Goal: Browse casually

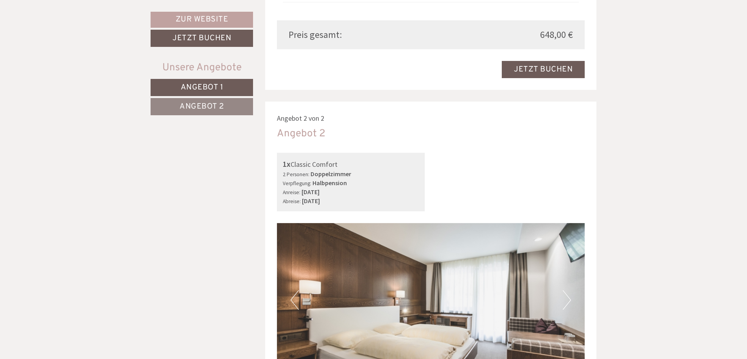
scroll to position [1017, 0]
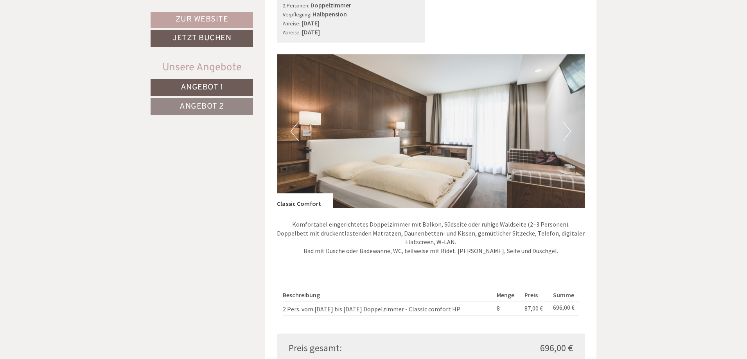
click at [564, 129] on button "Next" at bounding box center [567, 132] width 8 height 20
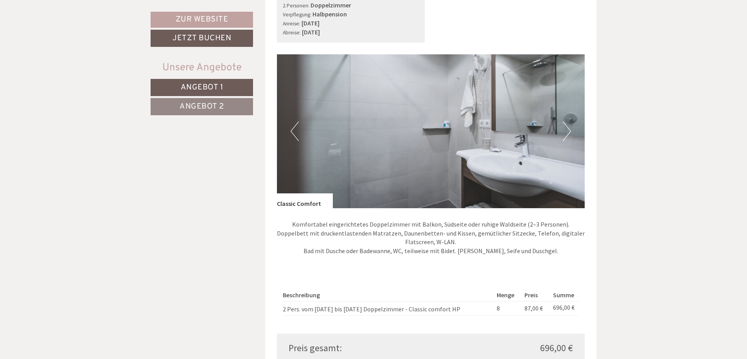
click at [564, 129] on button "Next" at bounding box center [567, 132] width 8 height 20
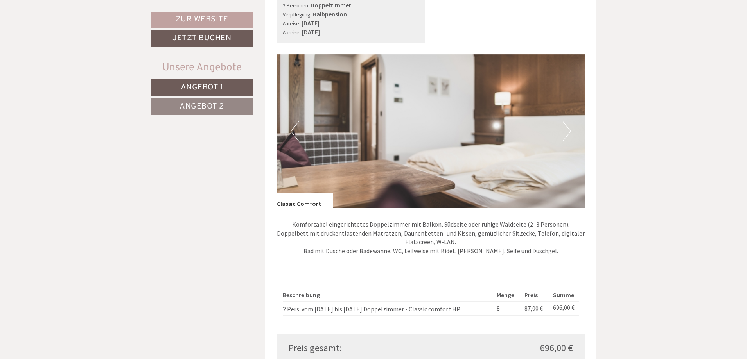
click at [564, 129] on button "Next" at bounding box center [567, 132] width 8 height 20
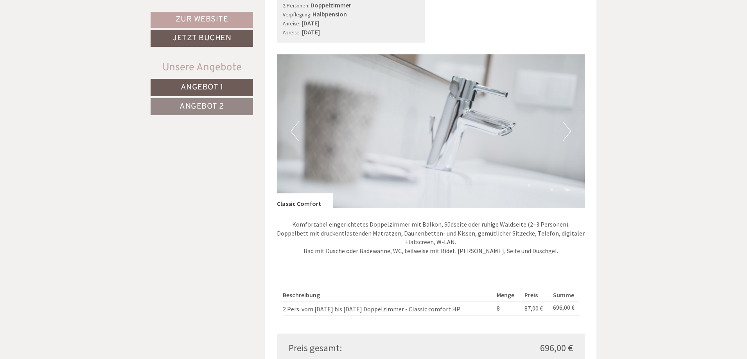
click at [564, 129] on button "Next" at bounding box center [567, 132] width 8 height 20
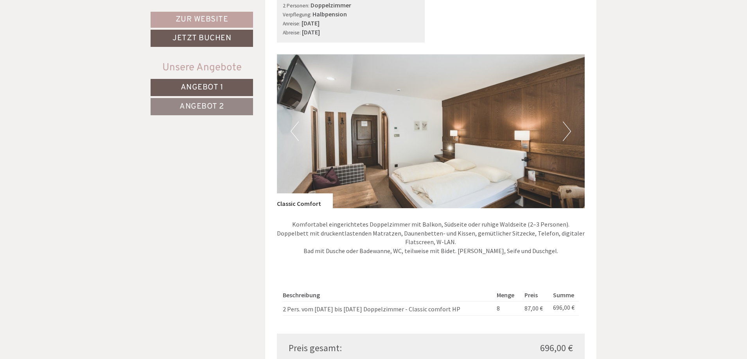
click at [564, 130] on button "Next" at bounding box center [567, 132] width 8 height 20
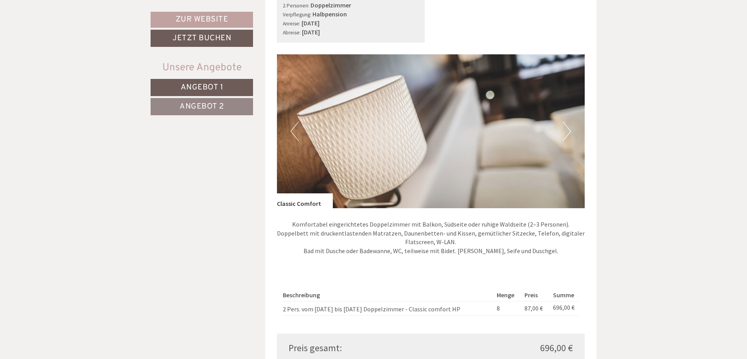
click at [564, 131] on button "Next" at bounding box center [567, 132] width 8 height 20
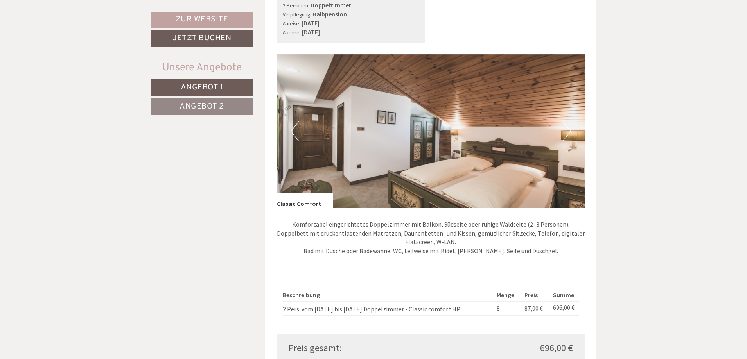
click at [564, 131] on button "Next" at bounding box center [567, 132] width 8 height 20
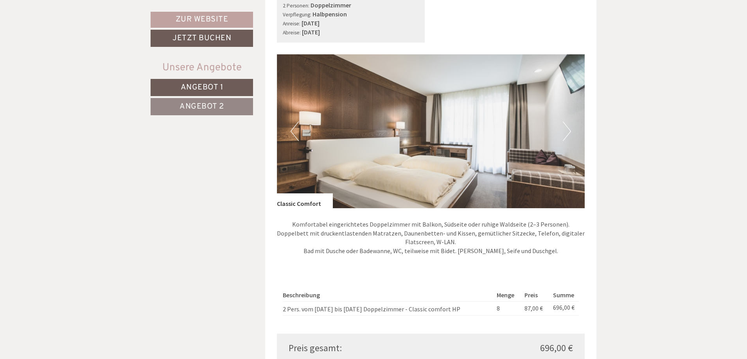
click at [564, 131] on button "Next" at bounding box center [567, 132] width 8 height 20
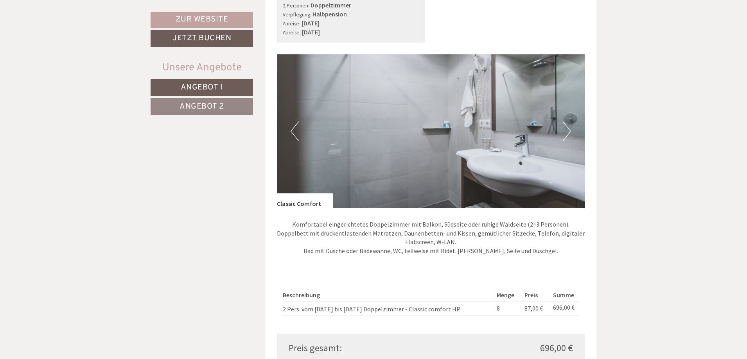
click at [564, 131] on button "Next" at bounding box center [567, 132] width 8 height 20
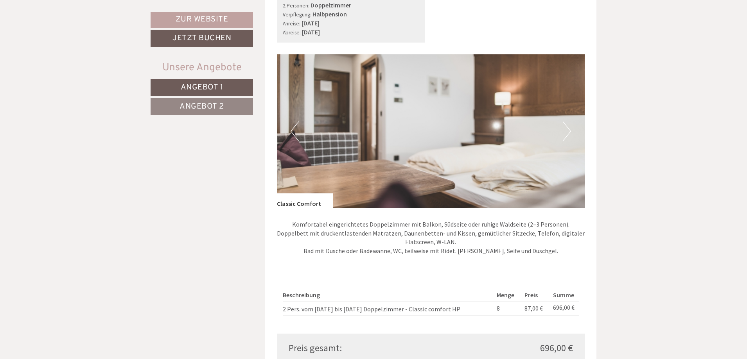
click at [564, 131] on button "Next" at bounding box center [567, 132] width 8 height 20
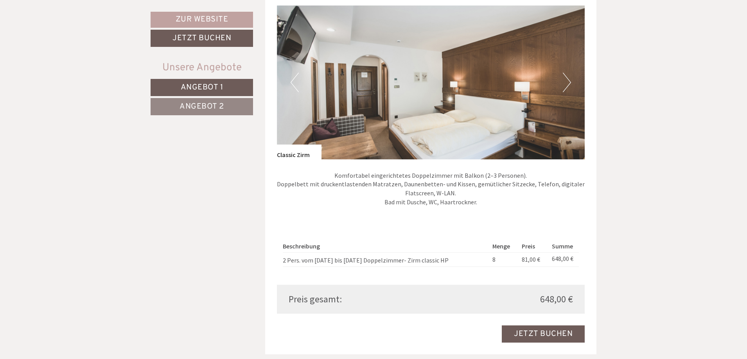
scroll to position [548, 0]
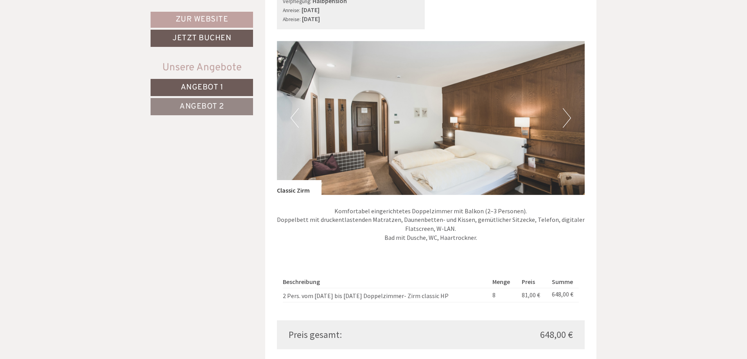
click at [564, 117] on button "Next" at bounding box center [567, 118] width 8 height 20
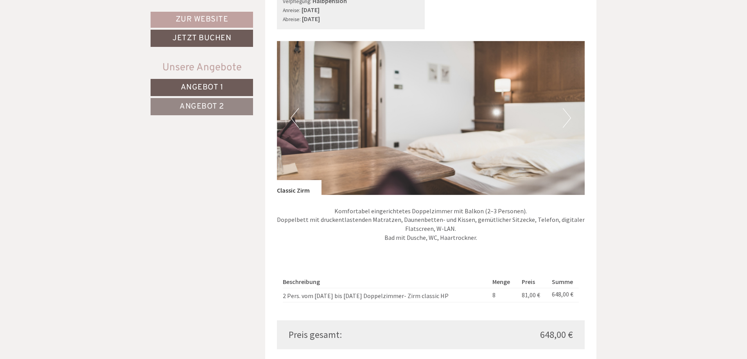
click at [564, 117] on button "Next" at bounding box center [567, 118] width 8 height 20
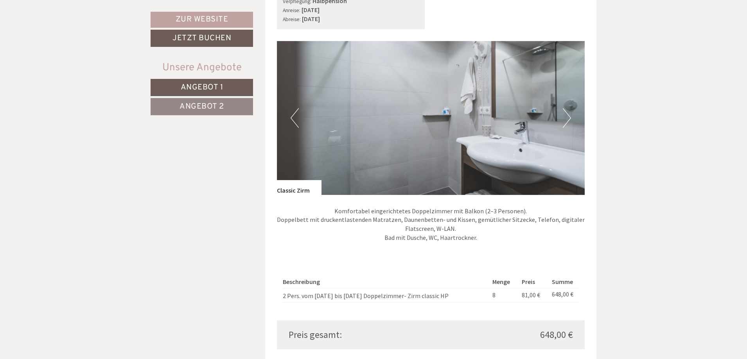
click at [563, 118] on button "Next" at bounding box center [567, 118] width 8 height 20
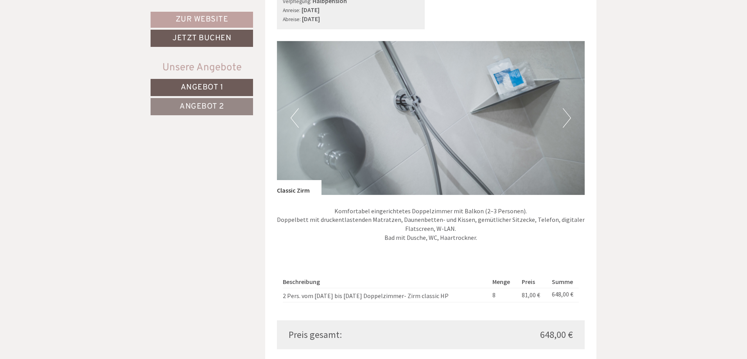
click at [563, 118] on button "Next" at bounding box center [567, 118] width 8 height 20
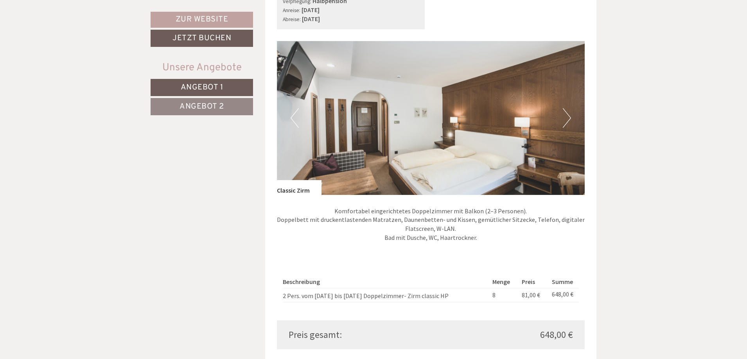
click at [562, 118] on div "Previous Next" at bounding box center [431, 118] width 308 height 154
click at [568, 118] on button "Next" at bounding box center [567, 118] width 8 height 20
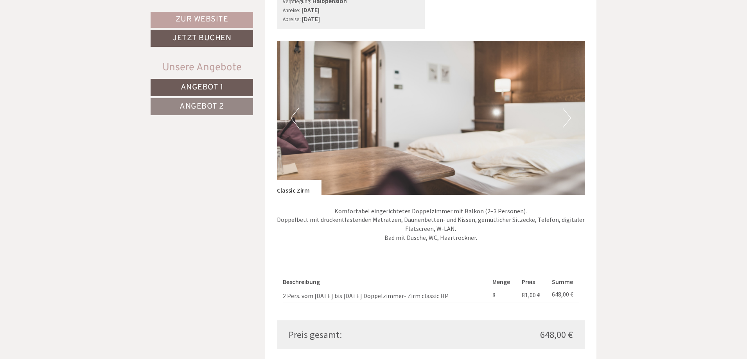
click at [568, 117] on button "Next" at bounding box center [567, 118] width 8 height 20
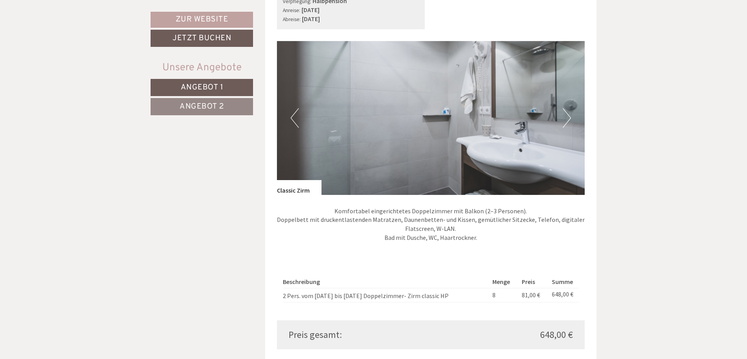
click at [568, 117] on button "Next" at bounding box center [567, 118] width 8 height 20
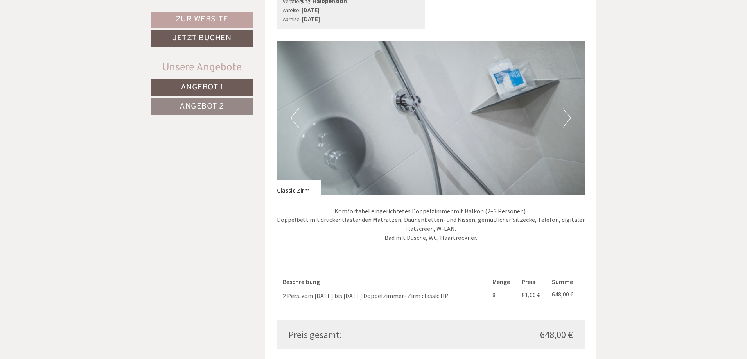
click at [567, 117] on button "Next" at bounding box center [567, 118] width 8 height 20
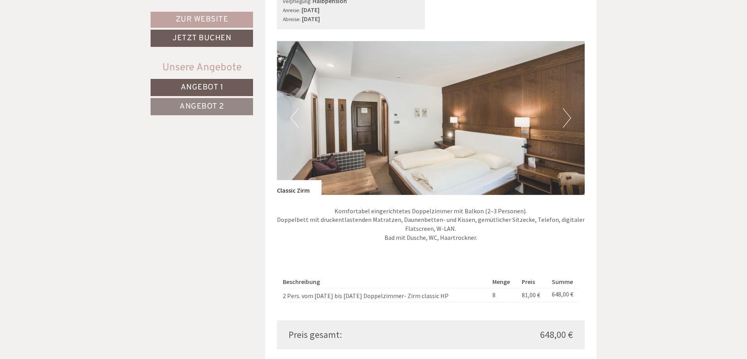
click at [567, 117] on button "Next" at bounding box center [567, 118] width 8 height 20
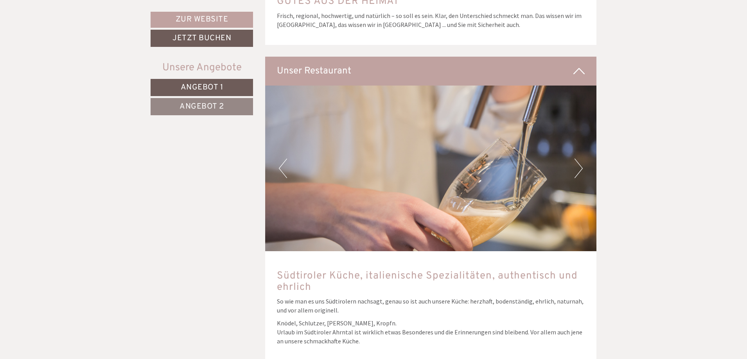
scroll to position [2112, 0]
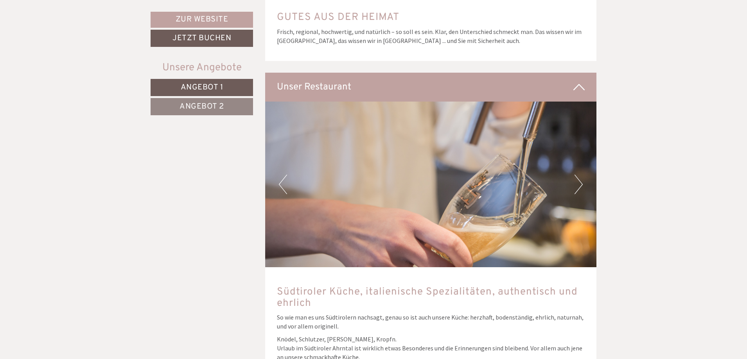
click at [574, 167] on img at bounding box center [431, 185] width 332 height 166
click at [579, 175] on button "Next" at bounding box center [579, 185] width 8 height 20
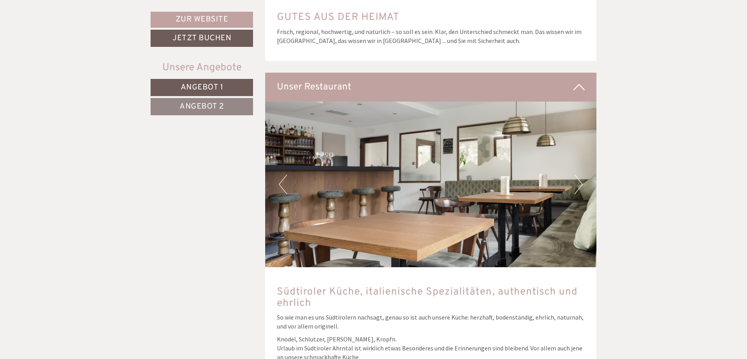
click at [579, 175] on button "Next" at bounding box center [579, 185] width 8 height 20
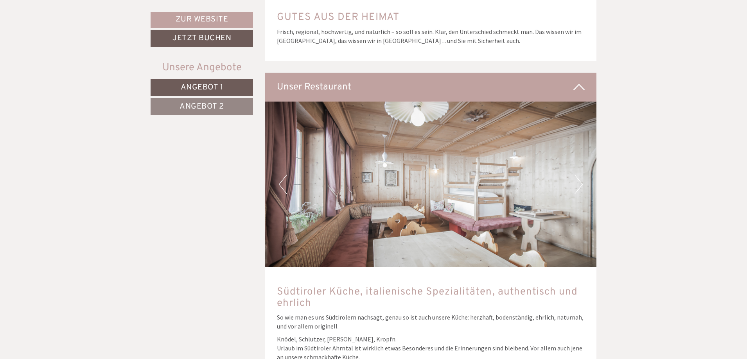
click at [579, 175] on button "Next" at bounding box center [579, 185] width 8 height 20
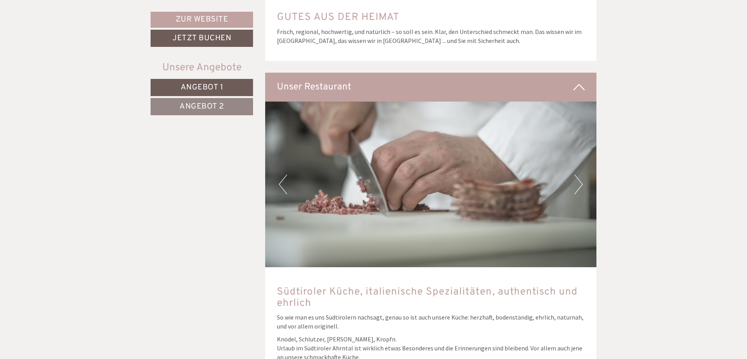
click at [579, 175] on button "Next" at bounding box center [579, 185] width 8 height 20
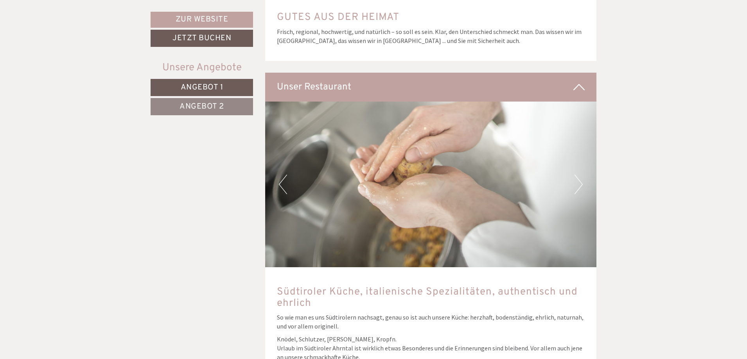
click at [579, 175] on button "Next" at bounding box center [579, 185] width 8 height 20
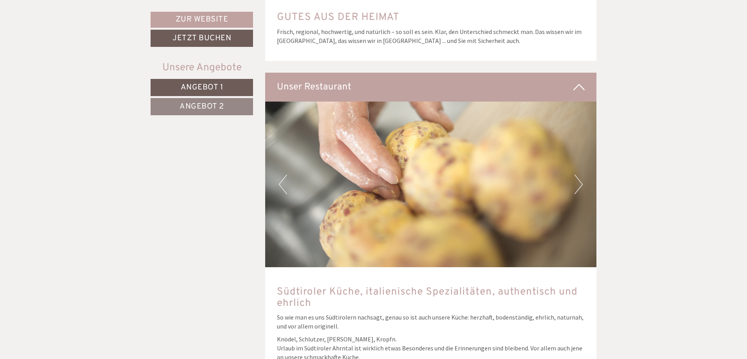
click at [579, 175] on button "Next" at bounding box center [579, 185] width 8 height 20
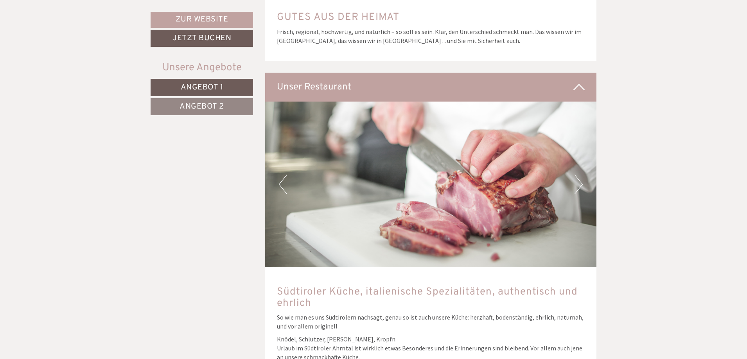
click at [579, 175] on button "Next" at bounding box center [579, 185] width 8 height 20
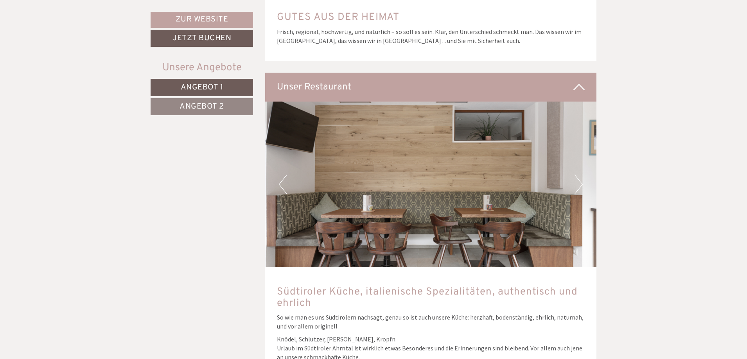
click at [579, 175] on button "Next" at bounding box center [579, 185] width 8 height 20
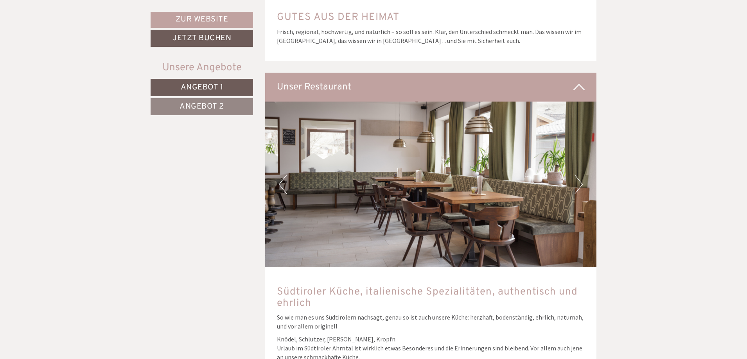
click at [579, 175] on button "Next" at bounding box center [579, 185] width 8 height 20
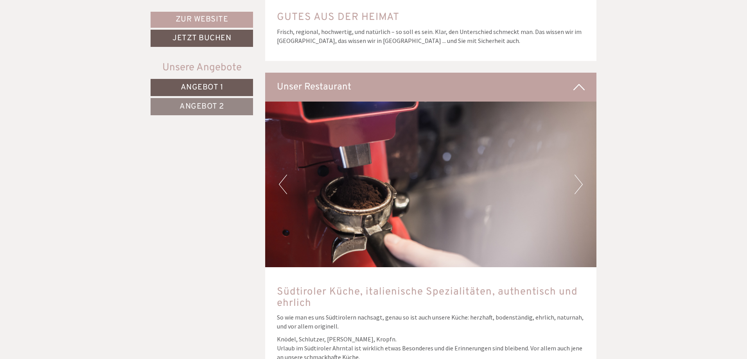
click at [579, 175] on button "Next" at bounding box center [579, 185] width 8 height 20
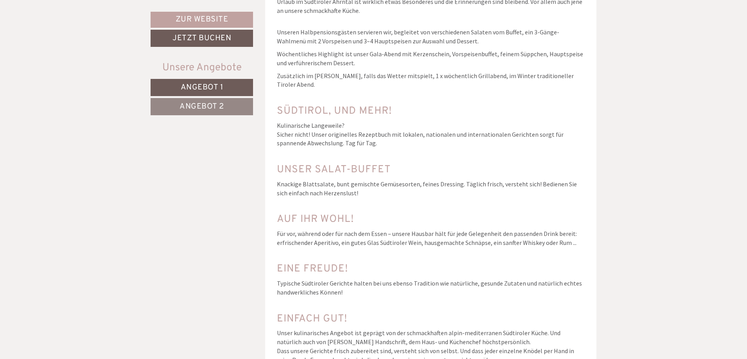
scroll to position [2464, 0]
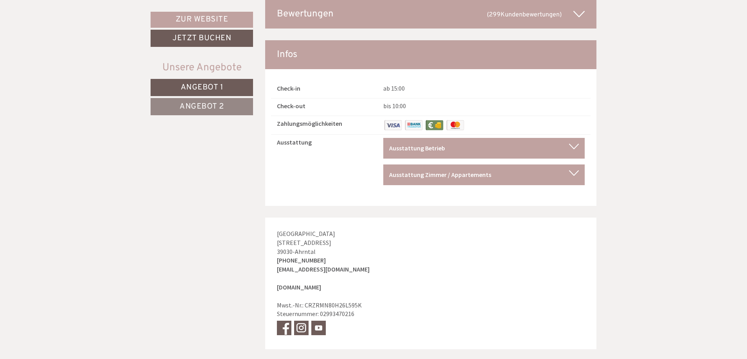
scroll to position [4229, 0]
